Goal: Complete application form

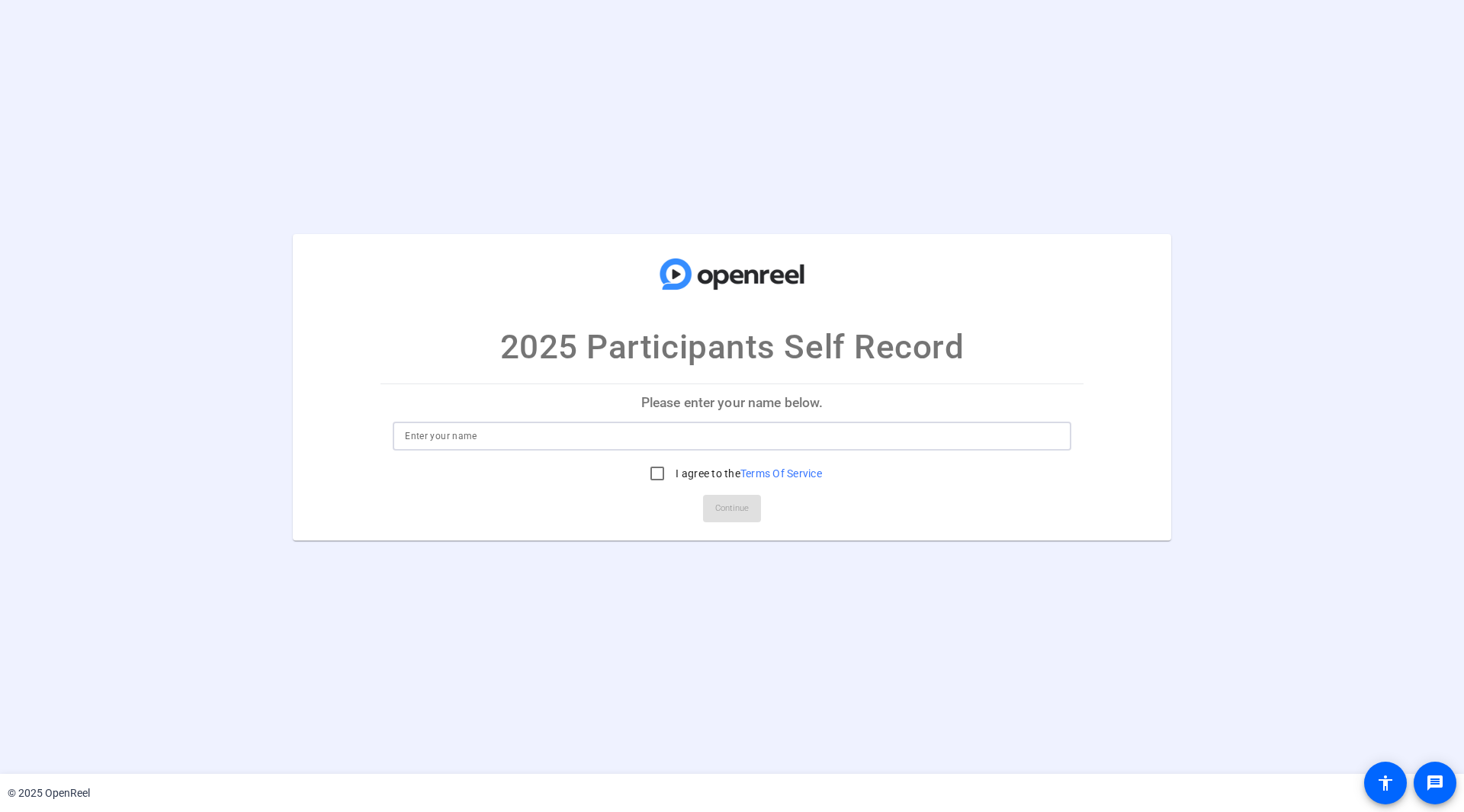
click at [617, 438] on input at bounding box center [732, 436] width 654 height 18
type input "[PERSON_NAME]"
click at [647, 467] on input "I agree to the Terms Of Service" at bounding box center [657, 473] width 31 height 31
checkbox input "true"
click at [736, 502] on span "Continue" at bounding box center [732, 508] width 33 height 23
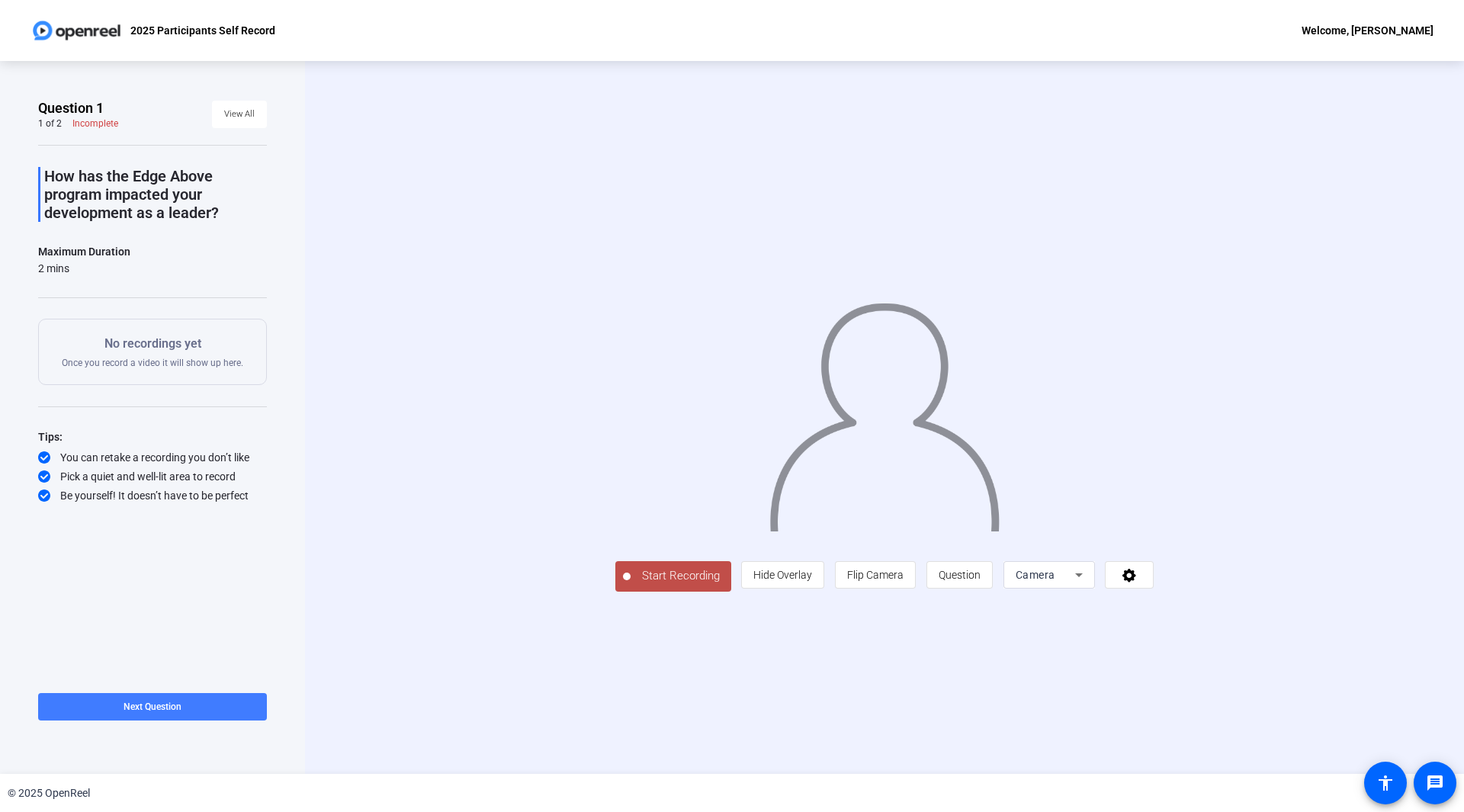
click at [207, 709] on span at bounding box center [152, 706] width 229 height 36
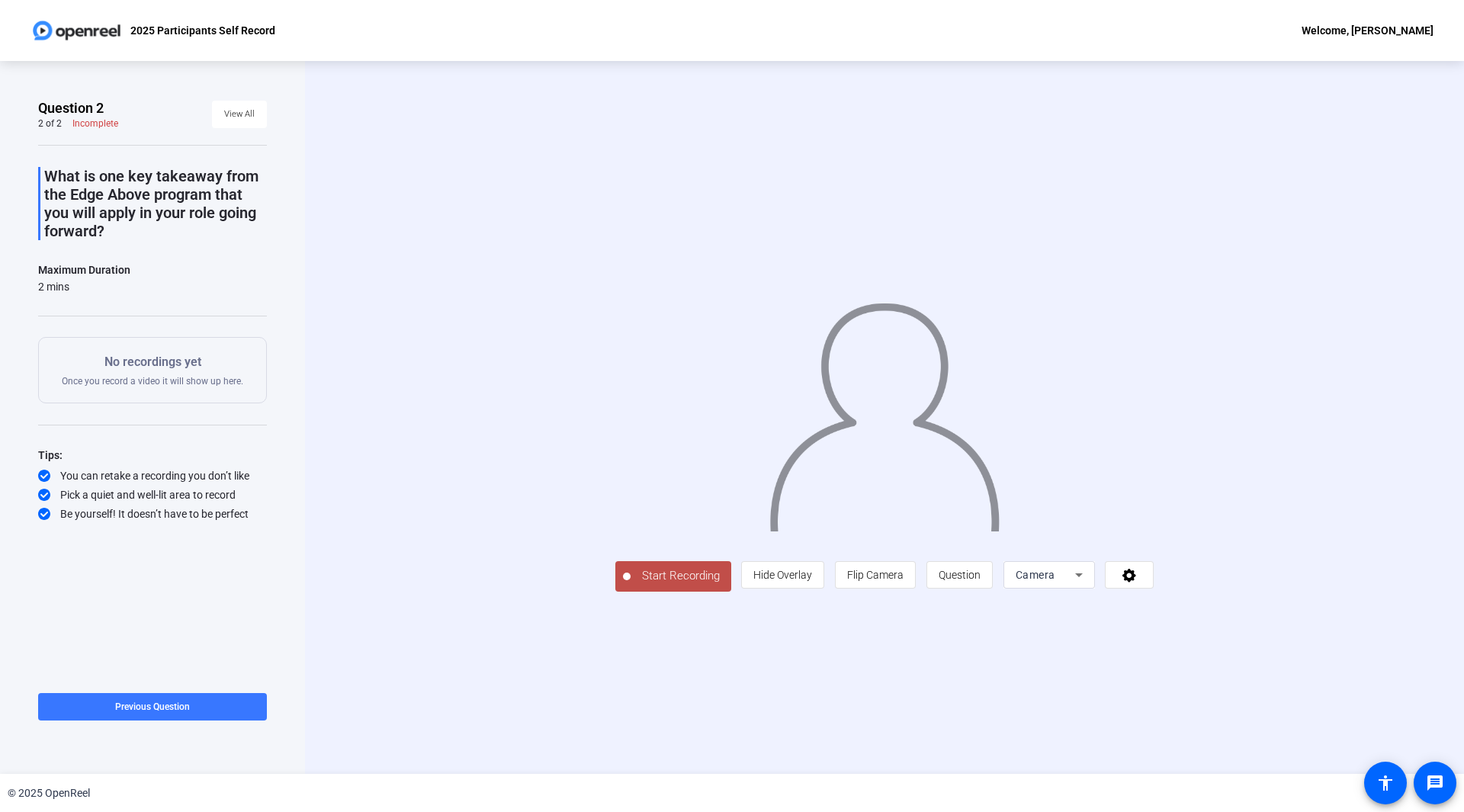
click at [207, 709] on span at bounding box center [152, 706] width 229 height 36
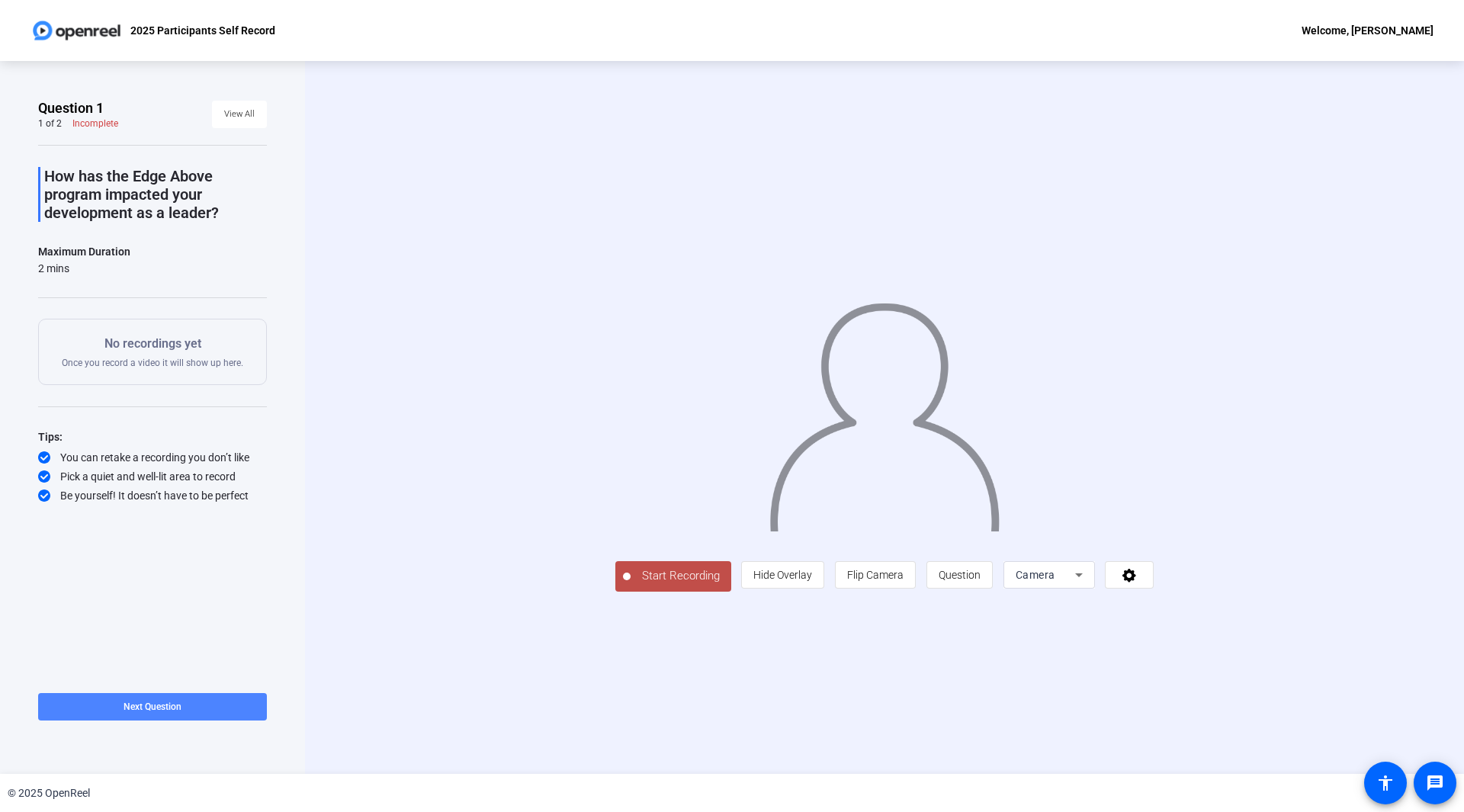
click at [207, 709] on span at bounding box center [152, 706] width 229 height 36
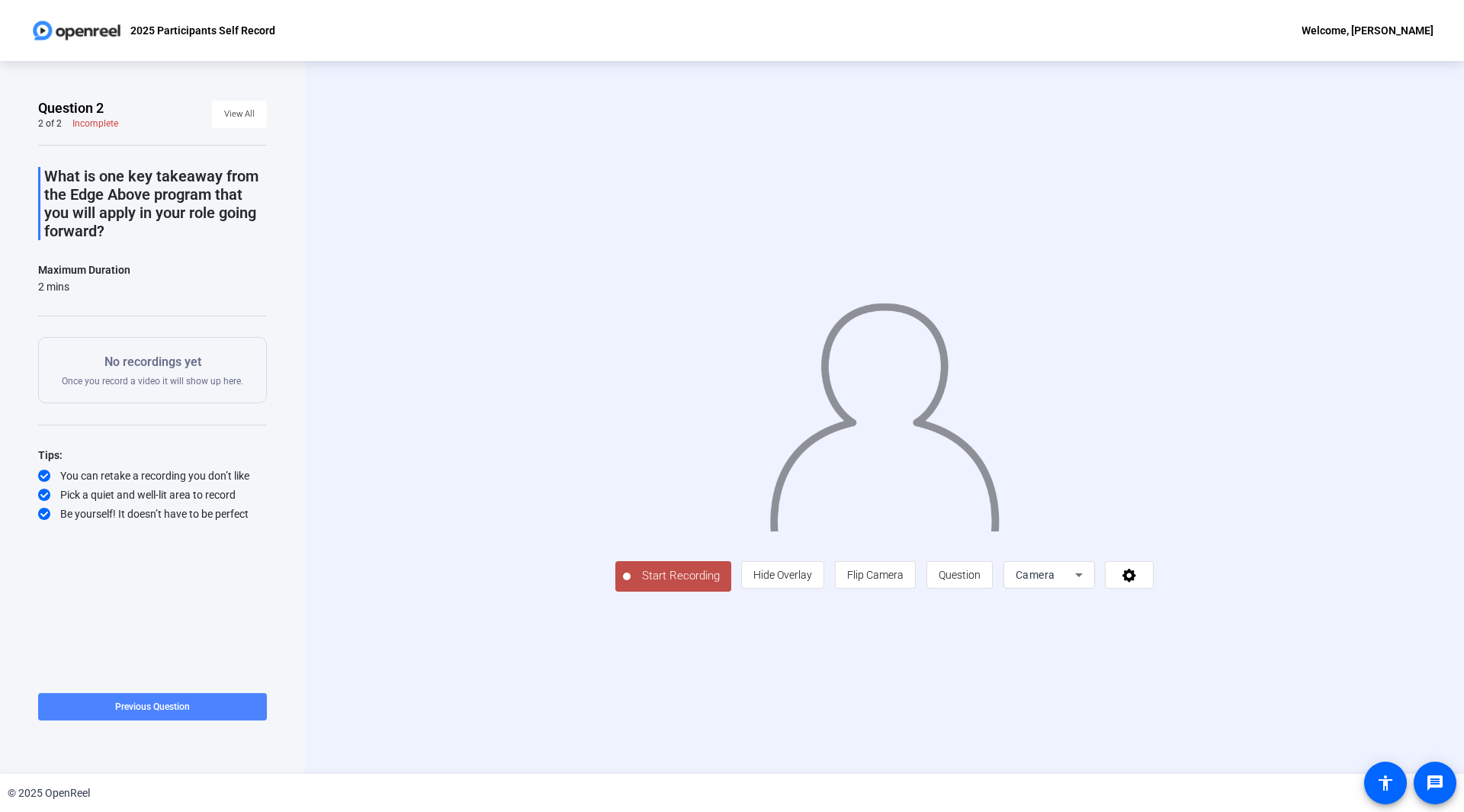
click at [207, 709] on span at bounding box center [152, 706] width 229 height 36
